Goal: Transaction & Acquisition: Purchase product/service

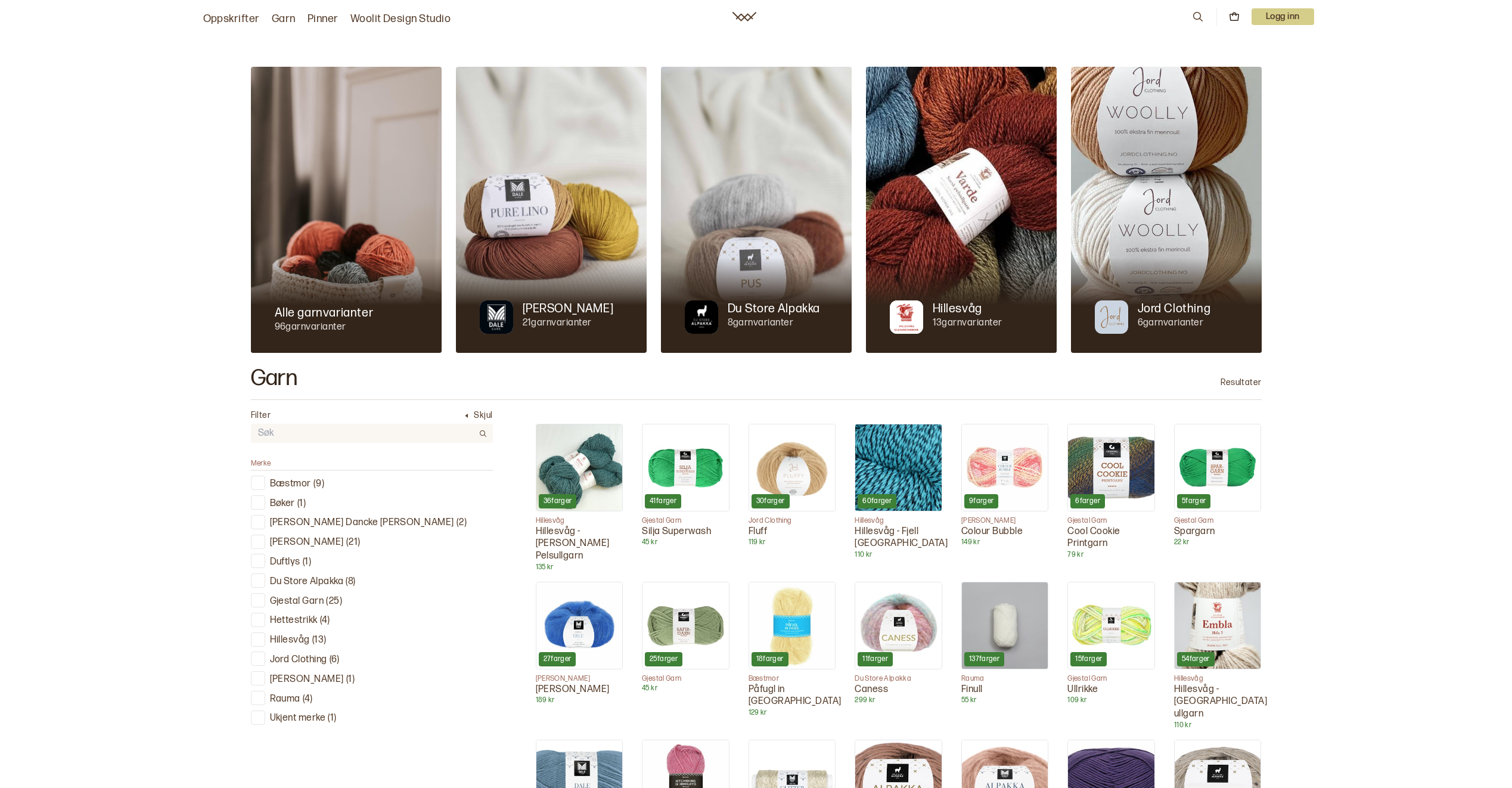
click at [263, 676] on div at bounding box center [258, 679] width 11 height 12
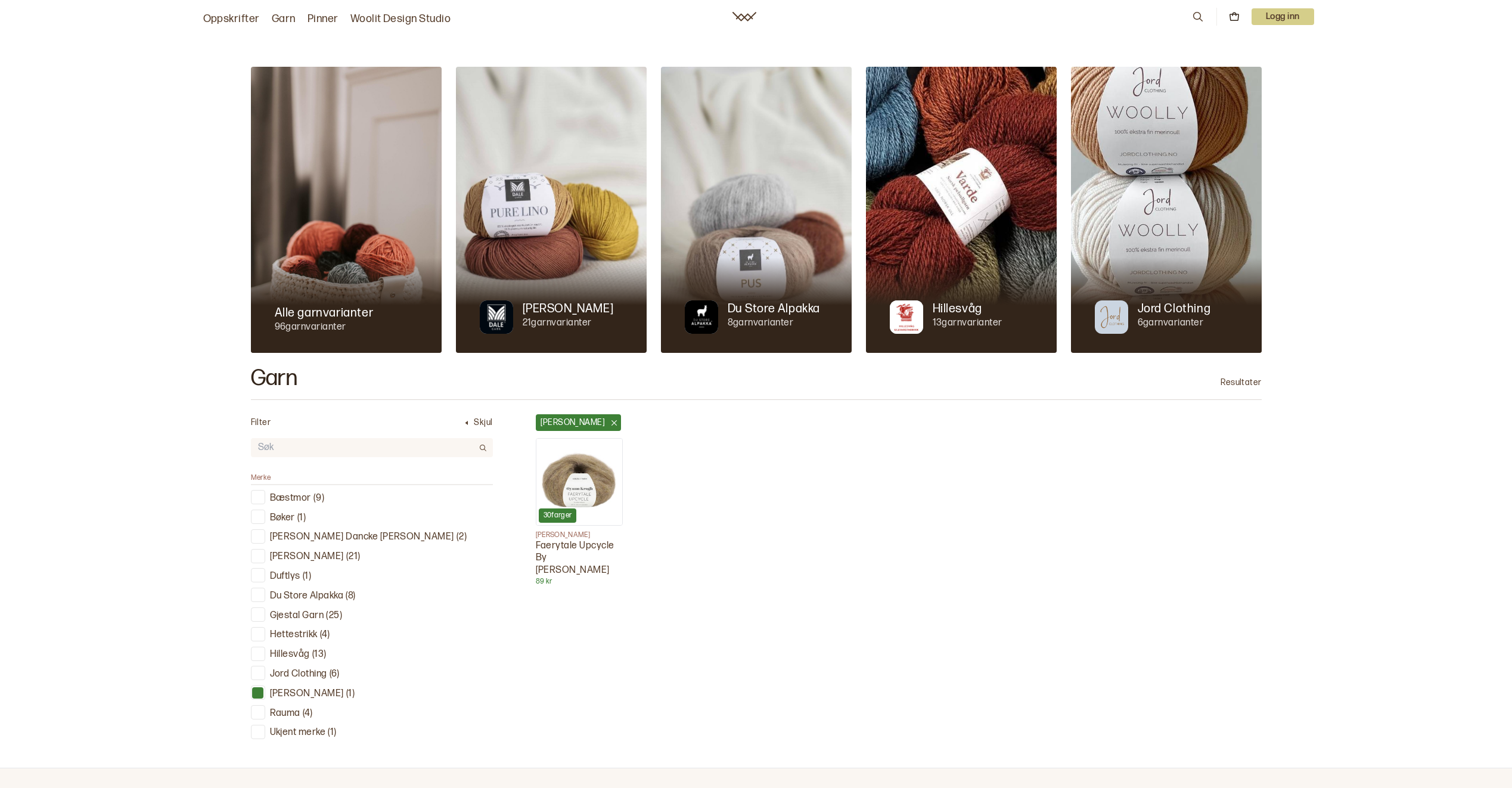
click at [596, 455] on img at bounding box center [580, 482] width 86 height 86
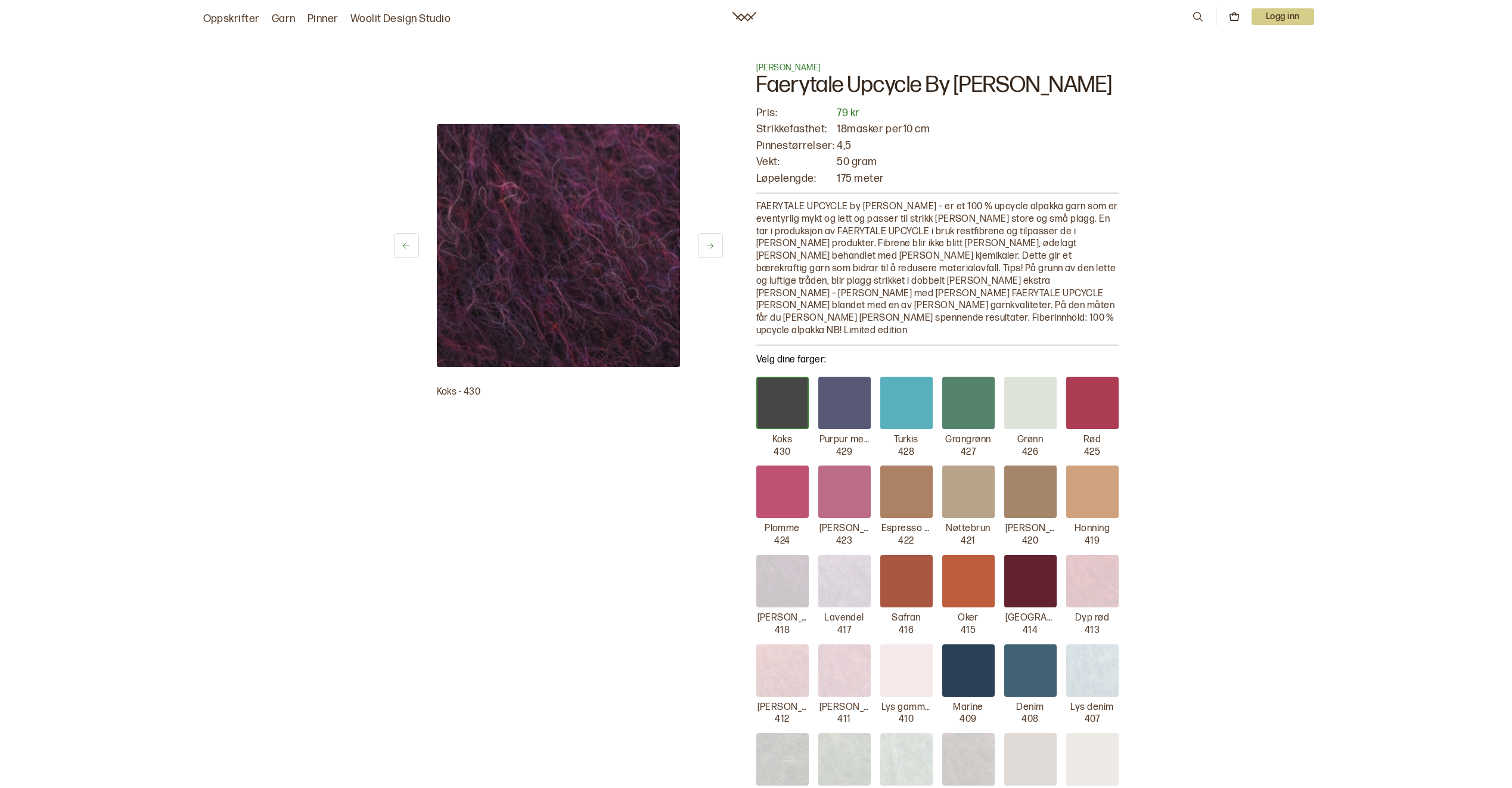
click at [406, 248] on icon at bounding box center [405, 245] width 9 height 9
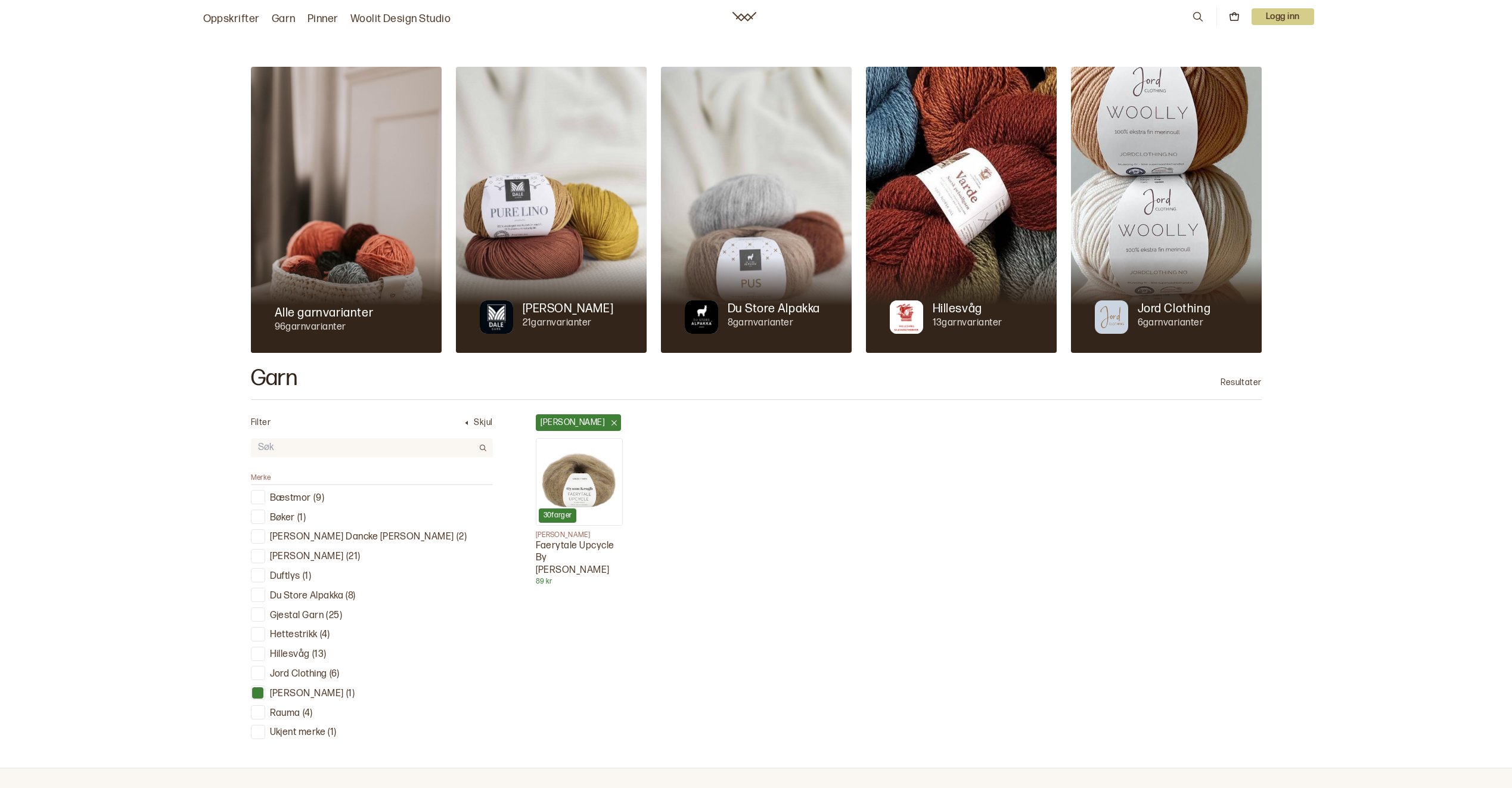
click at [262, 688] on div at bounding box center [258, 693] width 11 height 12
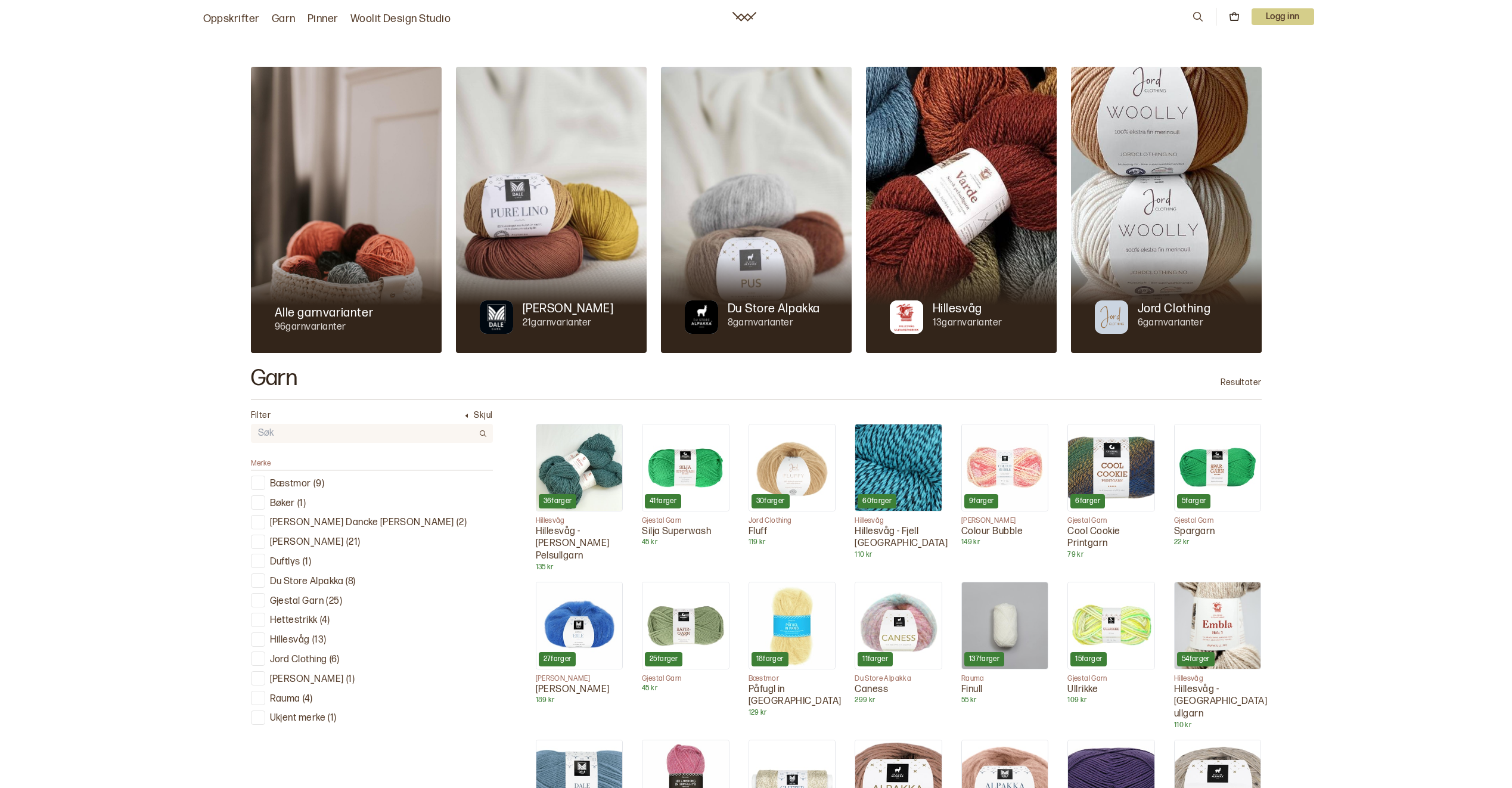
click at [261, 698] on div at bounding box center [258, 699] width 11 height 12
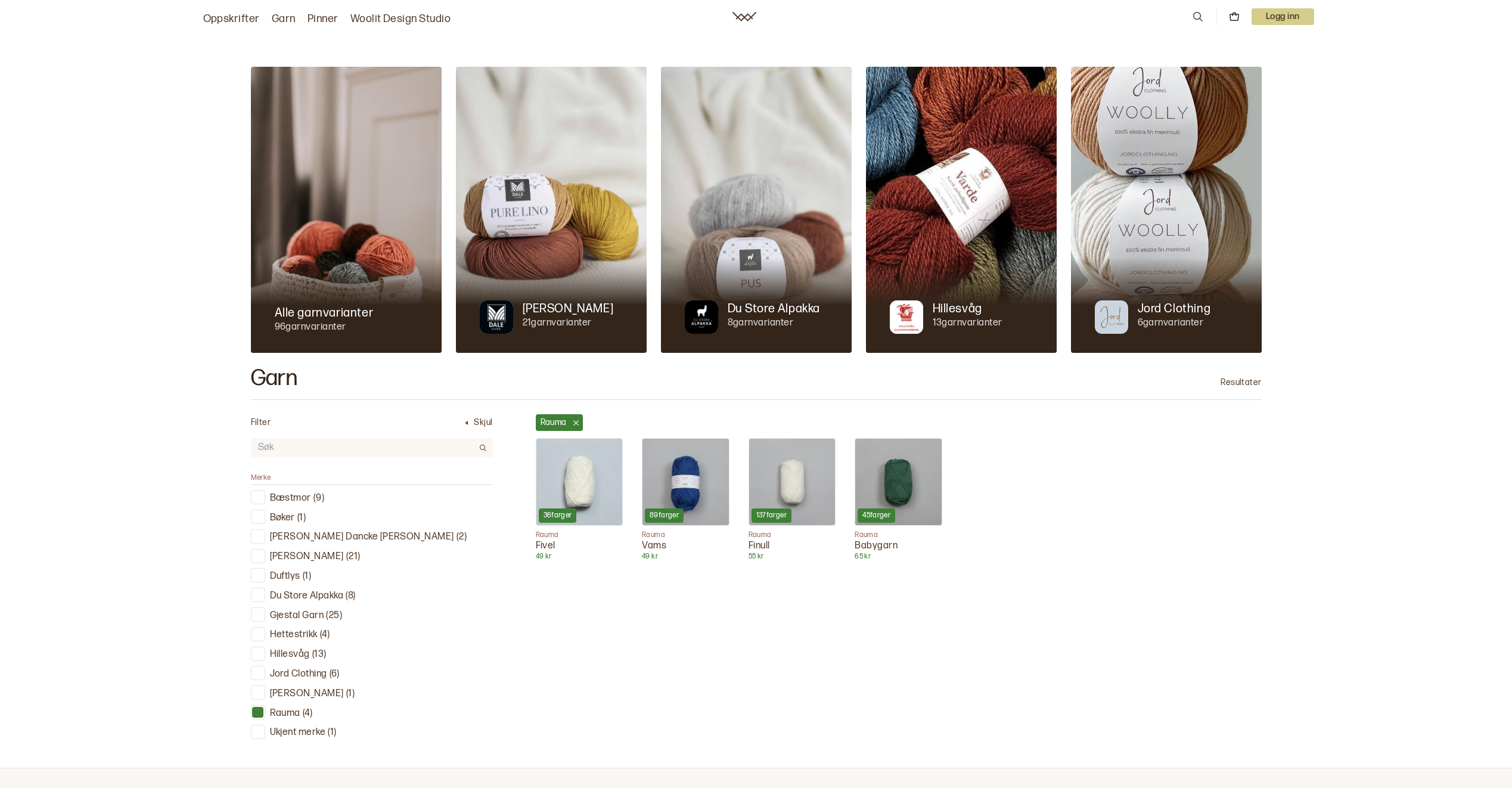
click at [259, 710] on div at bounding box center [258, 712] width 11 height 12
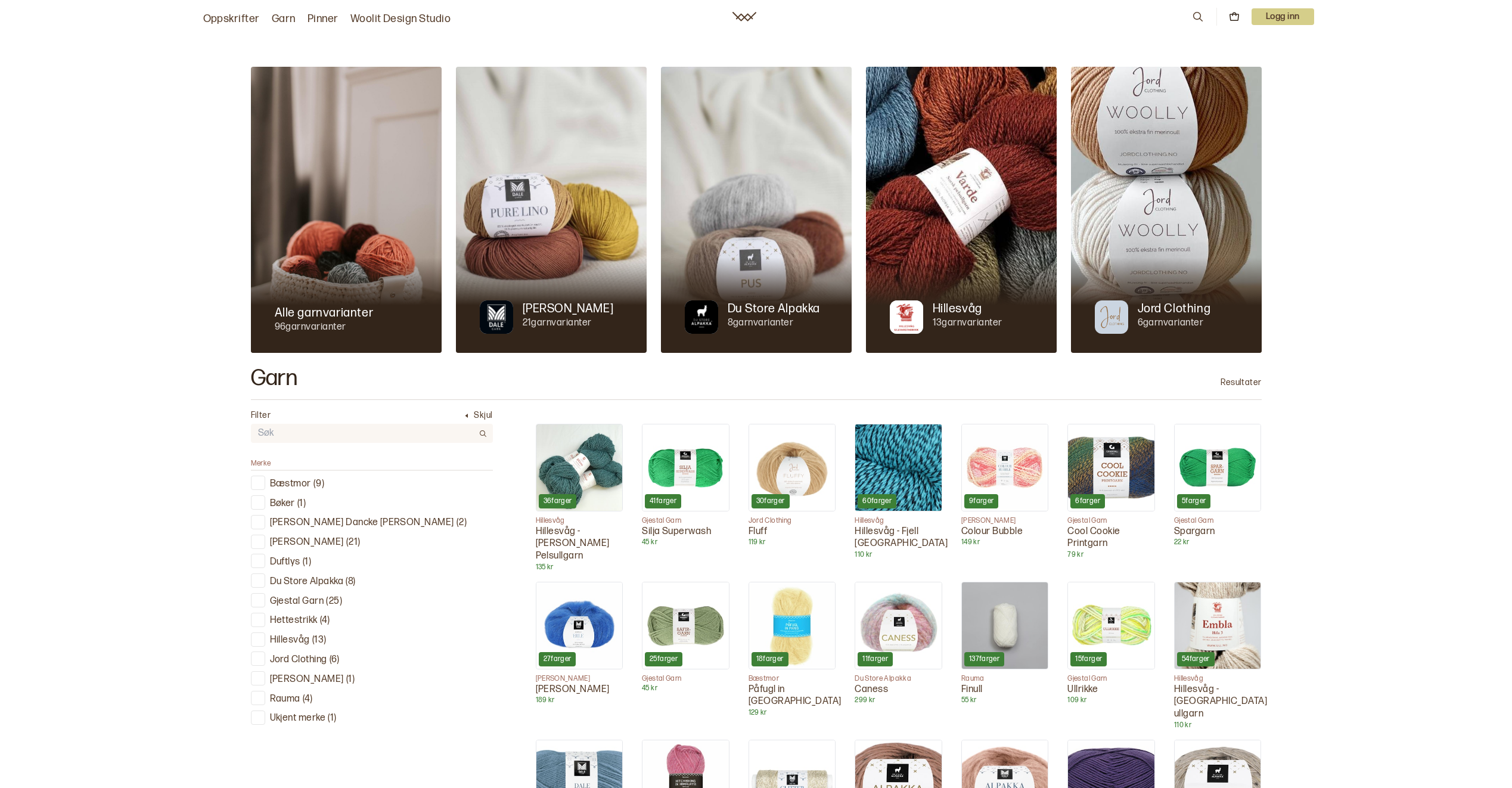
click at [259, 639] on div at bounding box center [258, 639] width 11 height 12
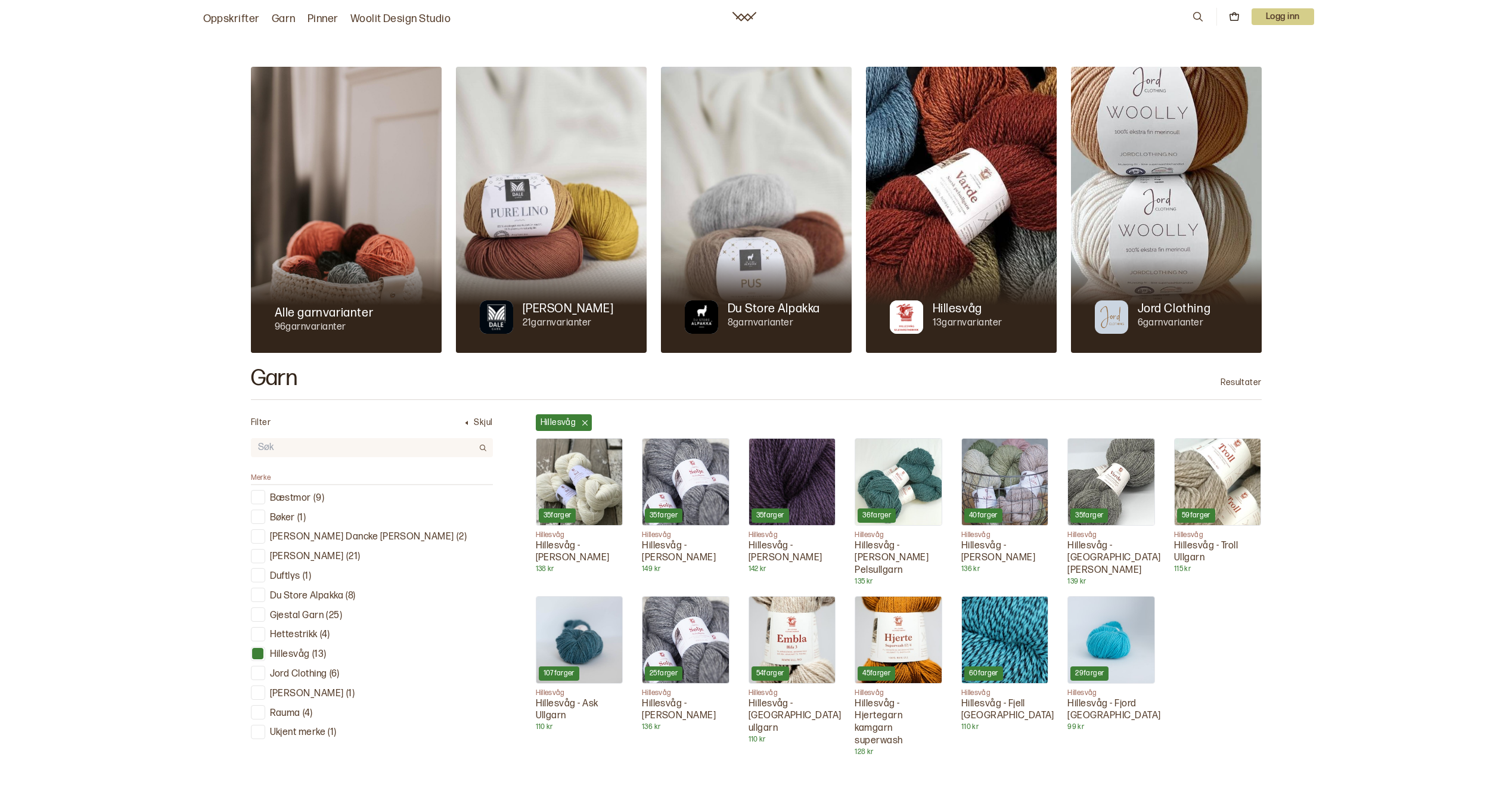
scroll to position [119, 0]
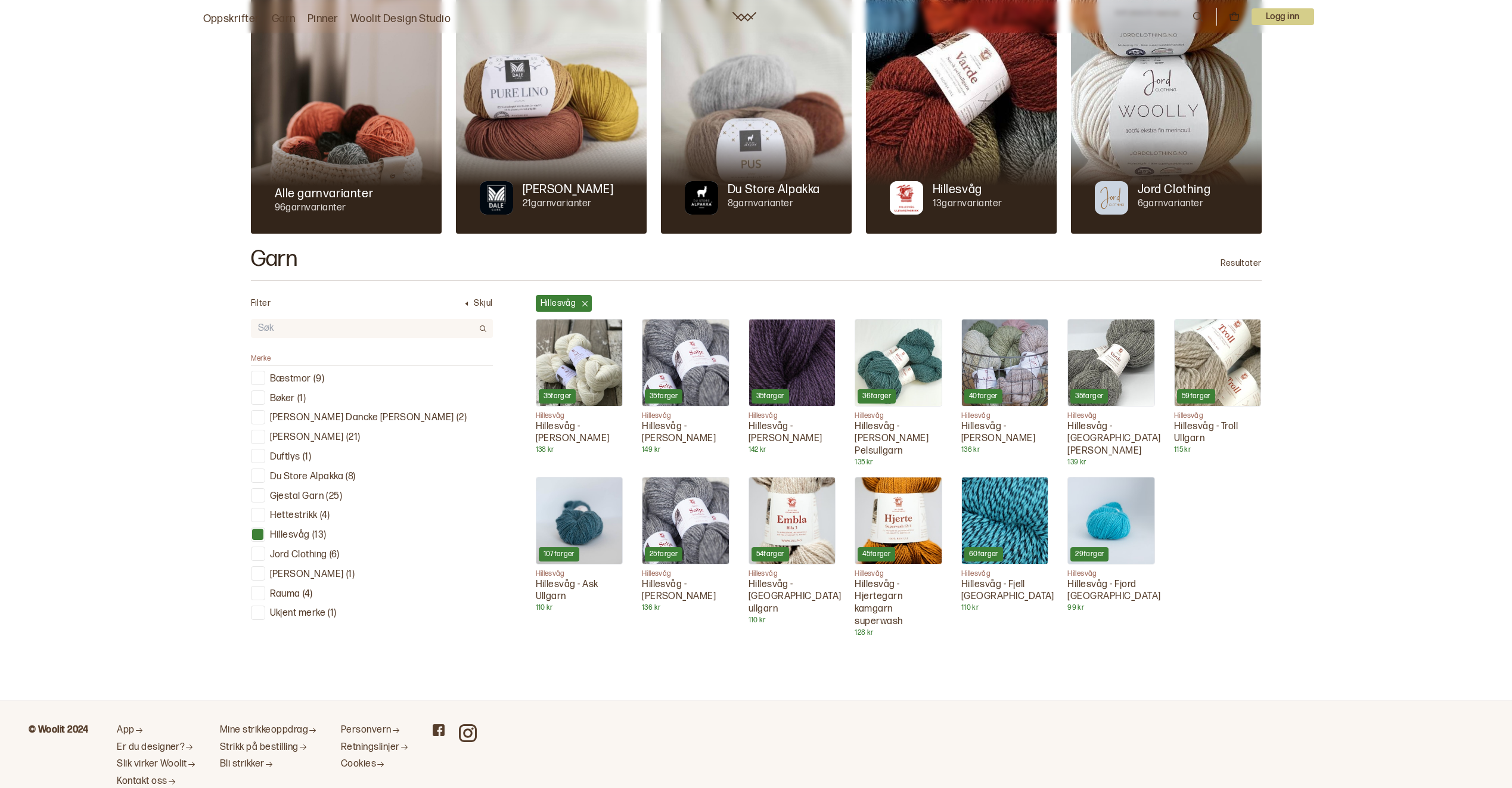
click at [261, 535] on div at bounding box center [258, 535] width 11 height 12
